Goal: Browse casually: Explore the website without a specific task or goal

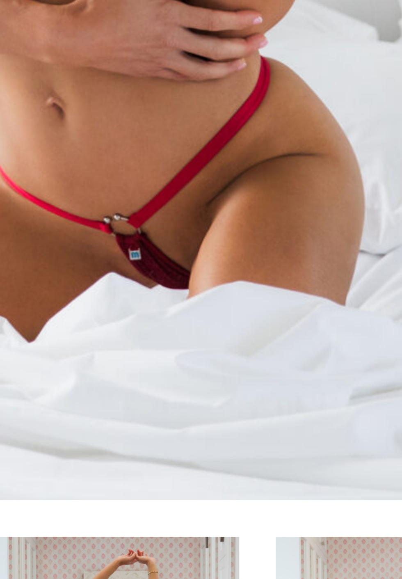
scroll to position [61, 0]
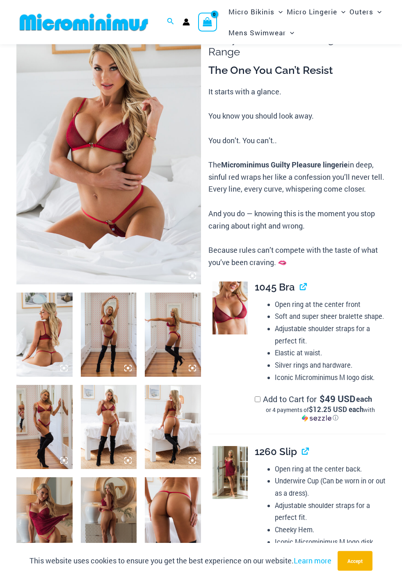
click at [109, 347] on img at bounding box center [109, 335] width 56 height 84
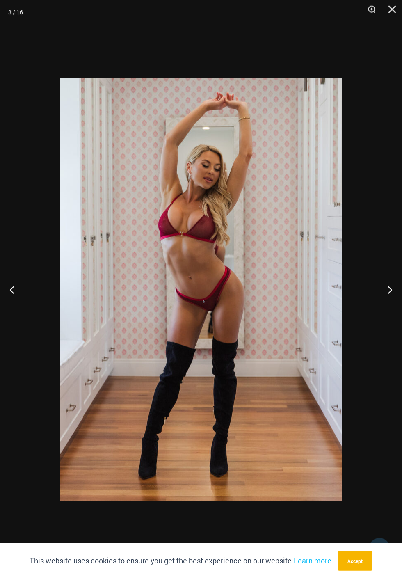
click at [390, 284] on button "Next" at bounding box center [386, 289] width 31 height 41
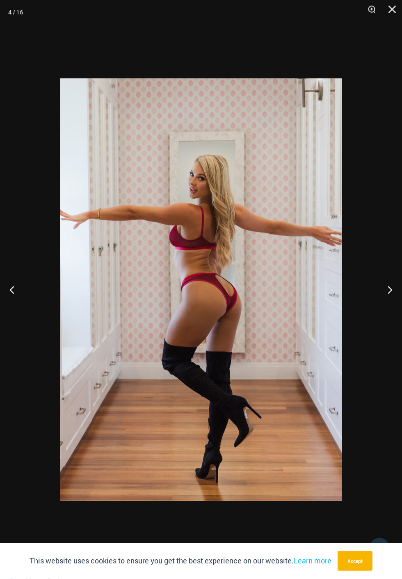
click at [392, 286] on button "Next" at bounding box center [386, 289] width 31 height 41
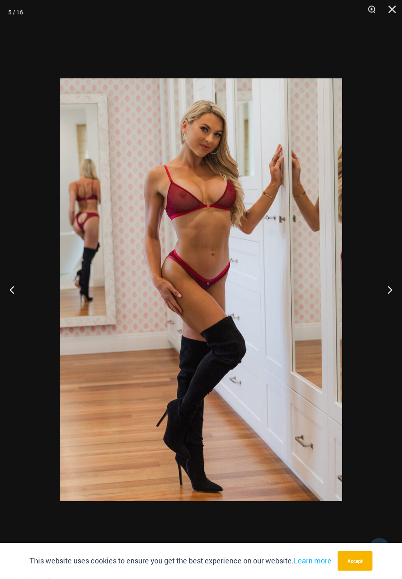
click at [392, 284] on button "Next" at bounding box center [386, 289] width 31 height 41
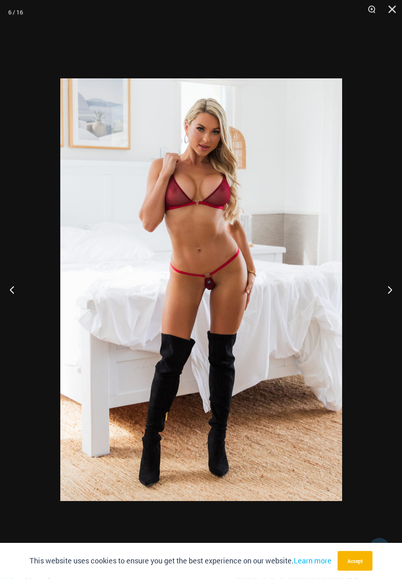
click at [390, 279] on button "Next" at bounding box center [386, 289] width 31 height 41
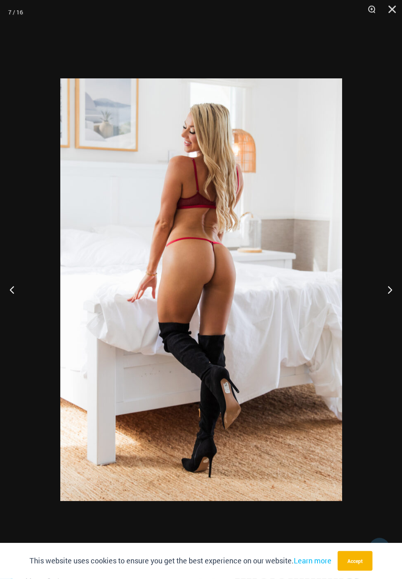
click at [389, 289] on button "Next" at bounding box center [386, 289] width 31 height 41
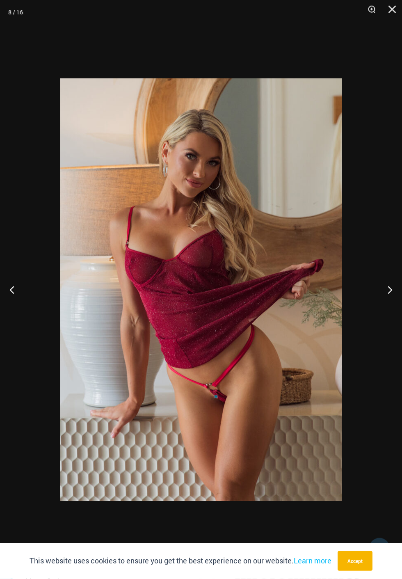
click at [390, 297] on button "Next" at bounding box center [386, 289] width 31 height 41
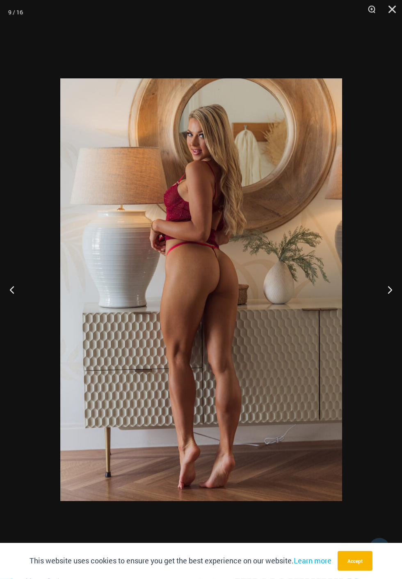
click at [389, 295] on button "Next" at bounding box center [386, 289] width 31 height 41
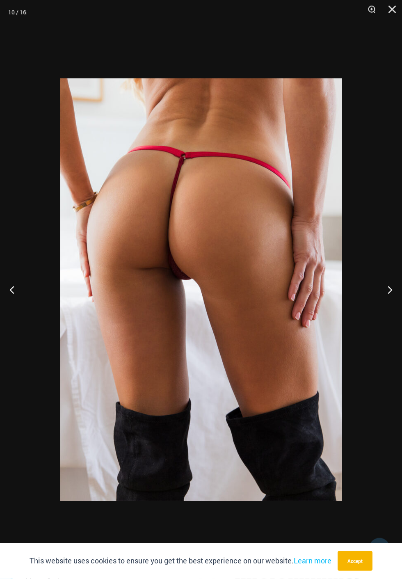
click at [388, 293] on button "Next" at bounding box center [386, 289] width 31 height 41
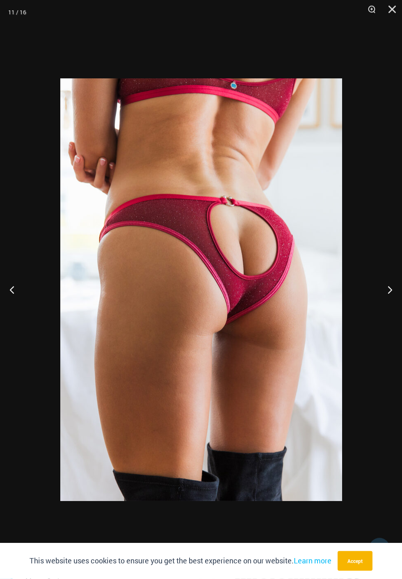
click at [390, 285] on button "Next" at bounding box center [386, 289] width 31 height 41
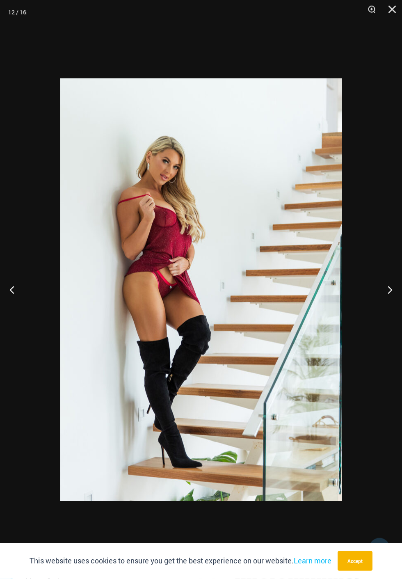
click at [389, 289] on button "Next" at bounding box center [386, 289] width 31 height 41
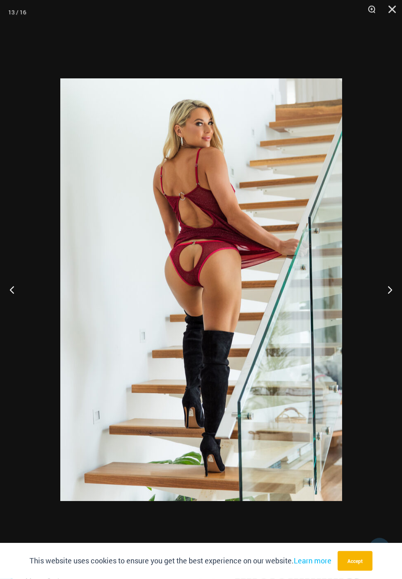
click at [388, 291] on button "Next" at bounding box center [386, 289] width 31 height 41
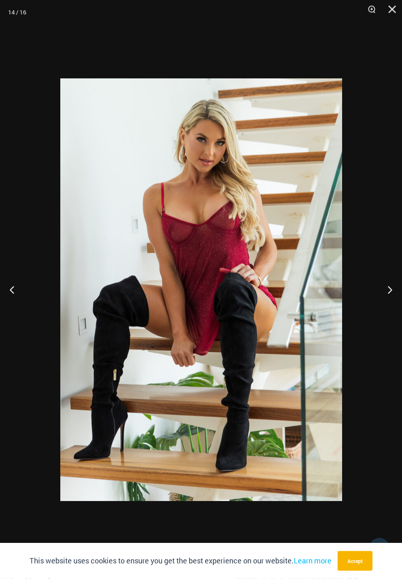
click at [385, 289] on button "Next" at bounding box center [386, 289] width 31 height 41
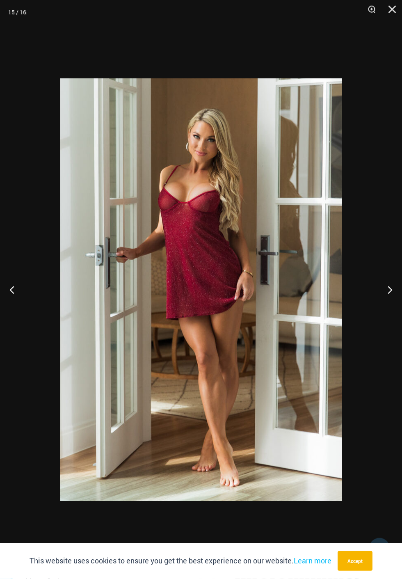
click at [385, 291] on button "Next" at bounding box center [386, 289] width 31 height 41
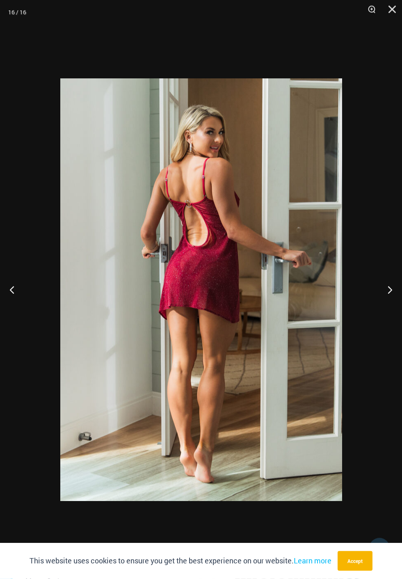
click at [384, 292] on button "Next" at bounding box center [386, 289] width 31 height 41
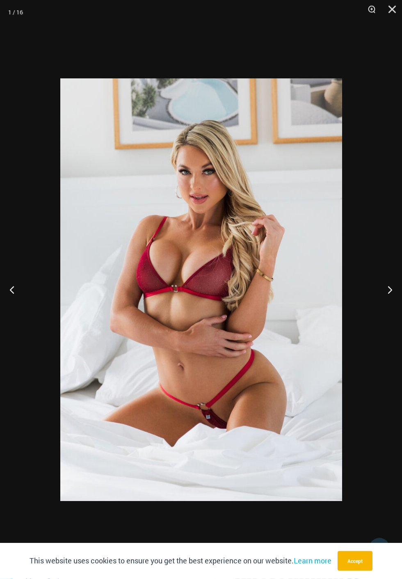
click at [386, 294] on button "Next" at bounding box center [386, 289] width 31 height 41
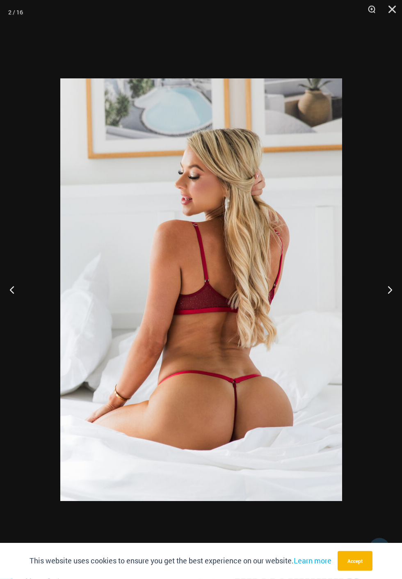
click at [386, 293] on button "Next" at bounding box center [386, 289] width 31 height 41
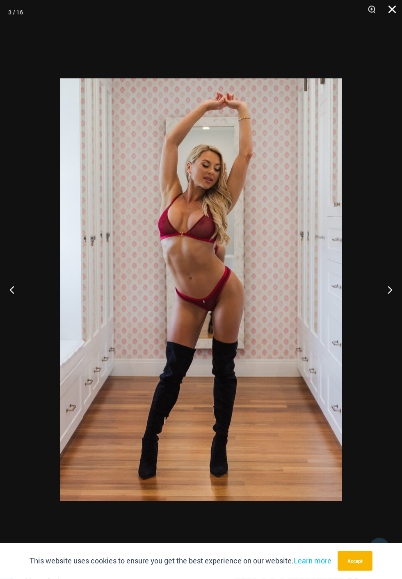
click at [394, 6] on button "Close" at bounding box center [389, 12] width 21 height 25
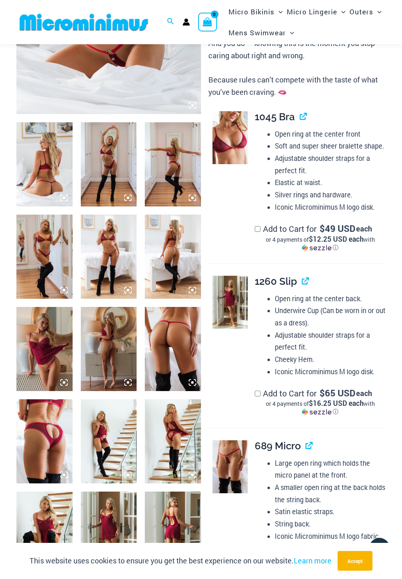
scroll to position [234, 0]
